Goal: Information Seeking & Learning: Learn about a topic

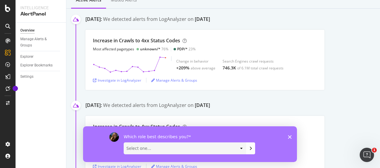
scroll to position [90, 0]
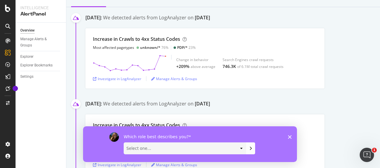
click at [290, 137] on icon "Close survey" at bounding box center [290, 137] width 4 height 4
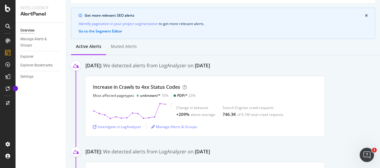
scroll to position [42, 0]
click at [124, 128] on div "Investigate in LogAnalyzer" at bounding box center [117, 126] width 48 height 5
